Goal: Task Accomplishment & Management: Understand process/instructions

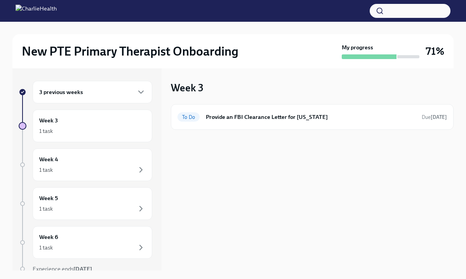
click at [118, 86] on div "3 previous weeks" at bounding box center [93, 92] width 120 height 23
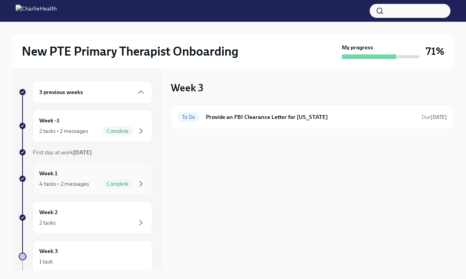
click at [56, 174] on h6 "Week 1" at bounding box center [48, 173] width 18 height 9
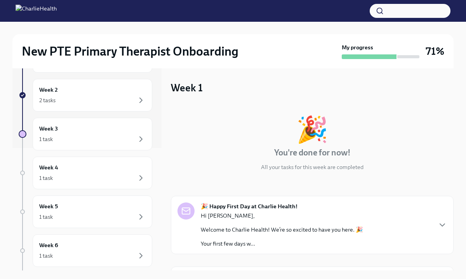
scroll to position [78, 0]
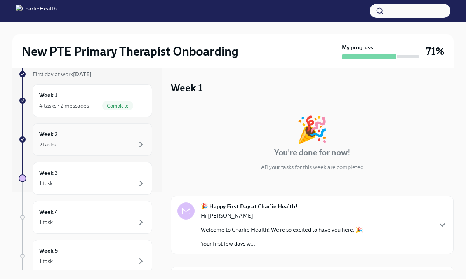
click at [87, 143] on div "2 tasks" at bounding box center [92, 144] width 106 height 9
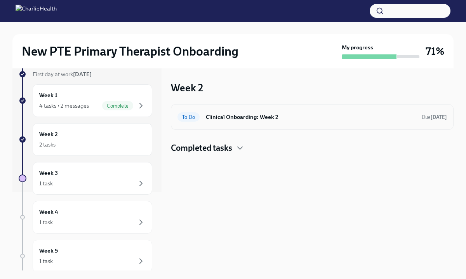
click at [252, 122] on div "To Do Clinical Onboarding: Week 2 Due [DATE]" at bounding box center [313, 117] width 270 height 12
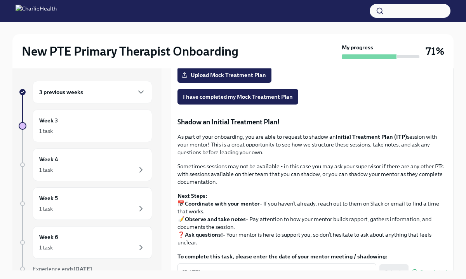
scroll to position [607, 0]
